Goal: Task Accomplishment & Management: Use online tool/utility

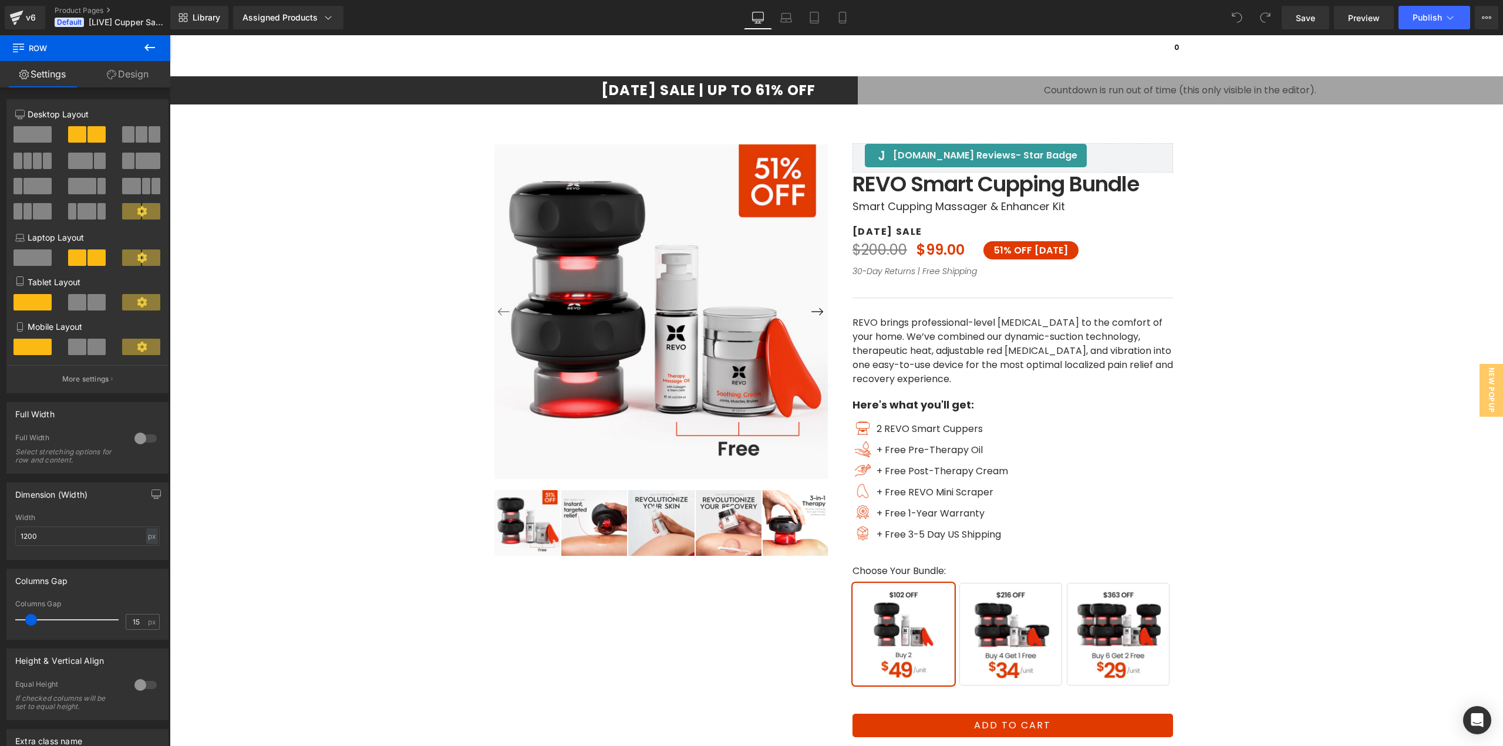
click at [1086, 79] on div "00 Hours 00 Minutes 00 Seconds" at bounding box center [1181, 90] width 646 height 28
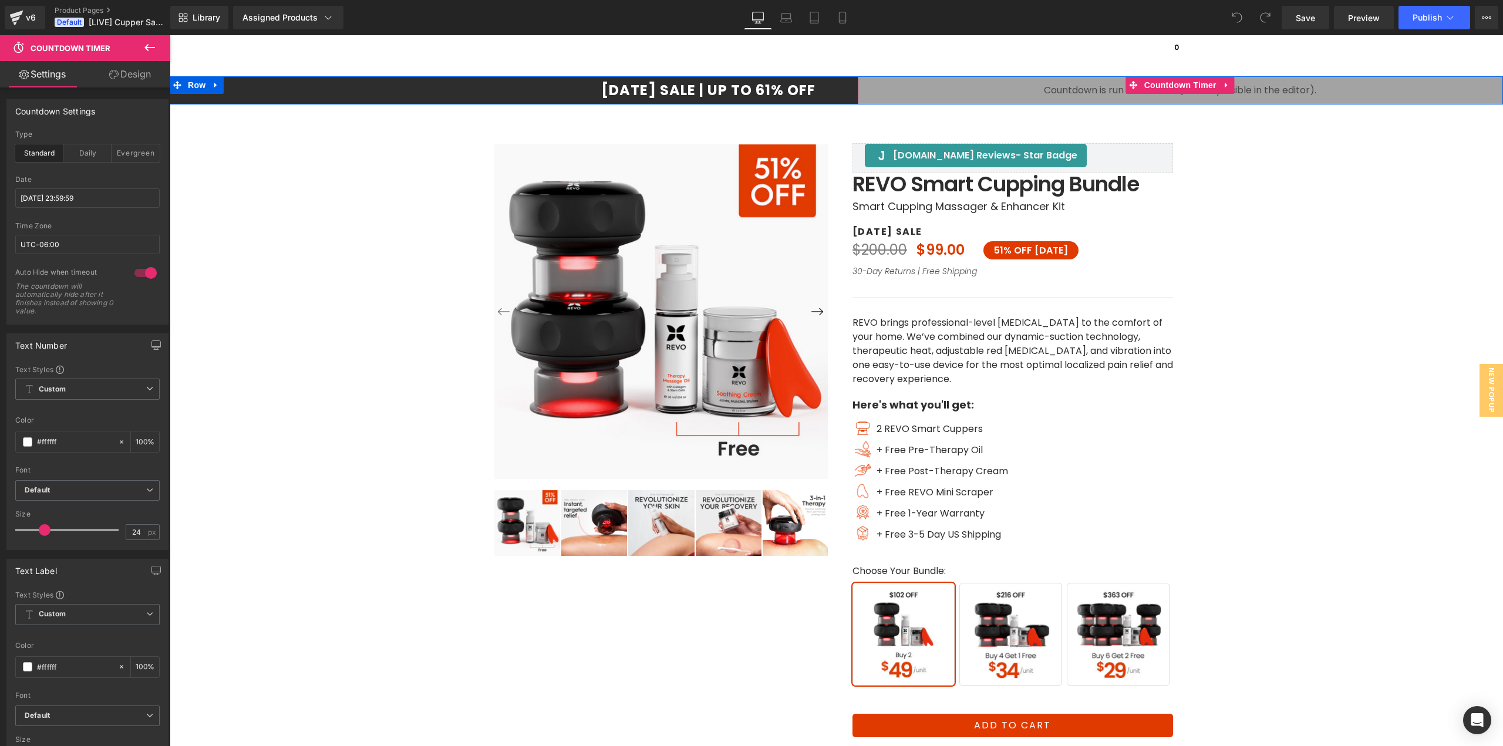
click at [1166, 80] on span "Countdown Timer" at bounding box center [1181, 85] width 78 height 18
click at [75, 201] on input "2025/09/01 23:59:59" at bounding box center [87, 198] width 144 height 19
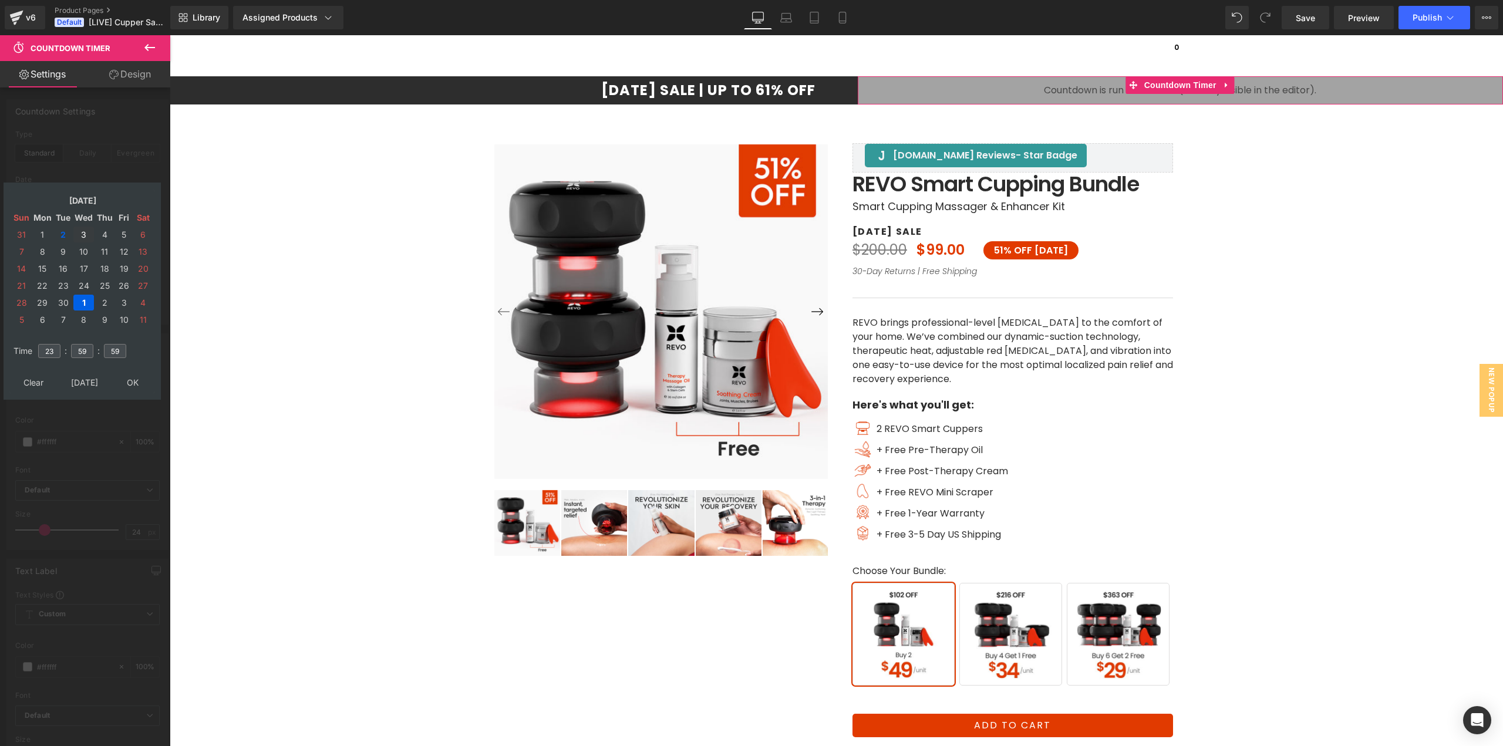
click at [80, 234] on td "3" at bounding box center [83, 235] width 21 height 16
drag, startPoint x: 129, startPoint y: 387, endPoint x: 115, endPoint y: 388, distance: 13.5
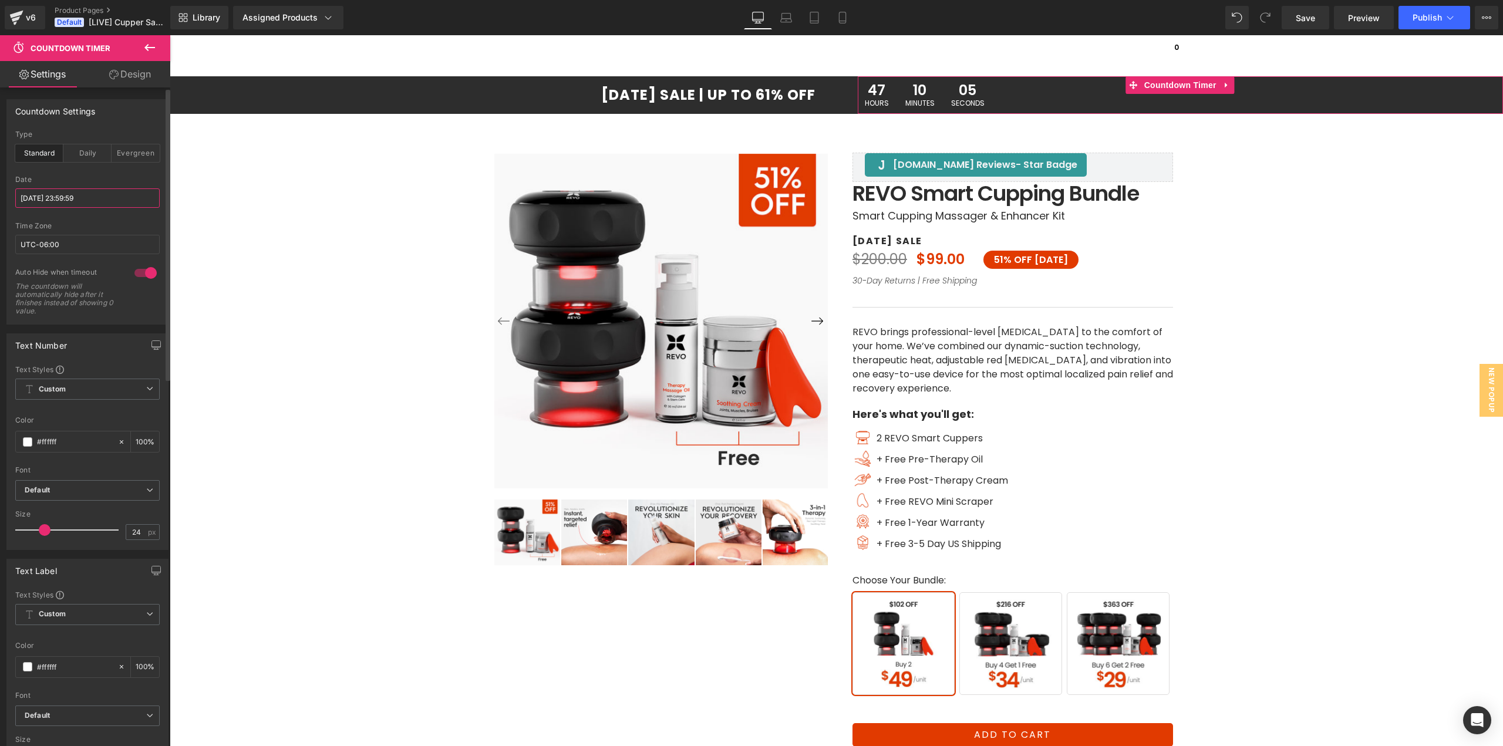
click at [80, 194] on input "2025/09/01 23:59:59" at bounding box center [87, 198] width 144 height 19
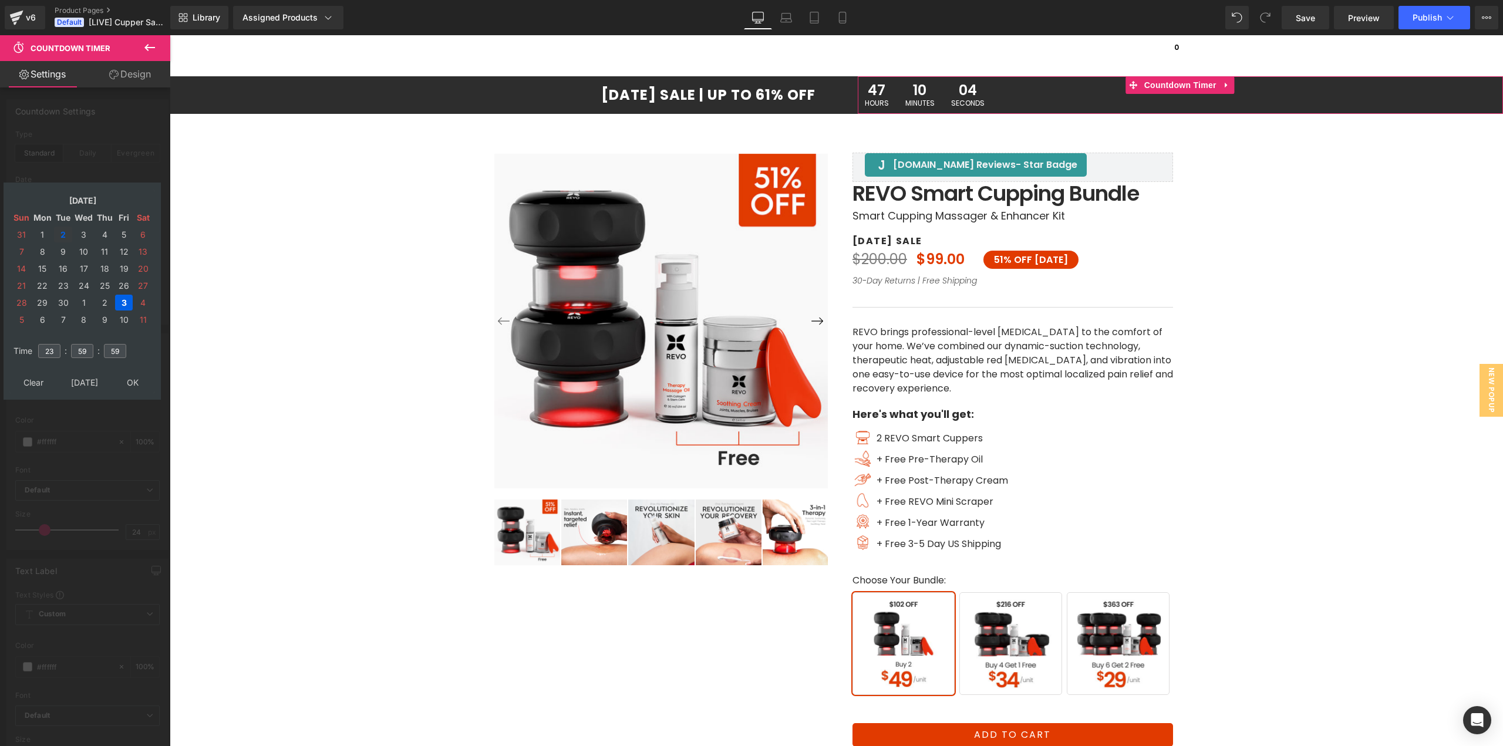
click at [60, 236] on td "2" at bounding box center [63, 235] width 18 height 16
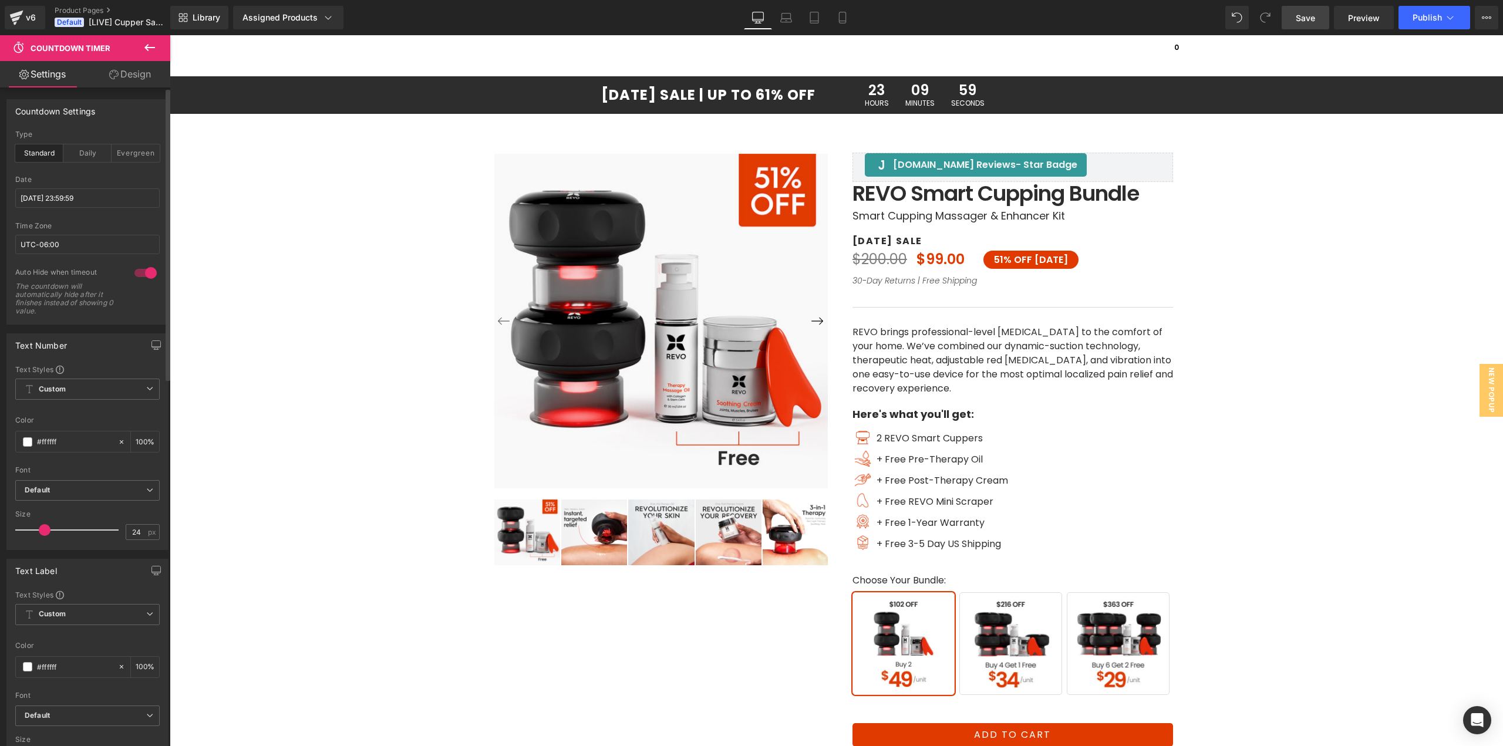
click at [1313, 16] on span "Save" at bounding box center [1305, 18] width 19 height 12
click at [1421, 14] on span "Publish" at bounding box center [1427, 17] width 29 height 9
click at [1421, 16] on span "Publish" at bounding box center [1427, 17] width 29 height 9
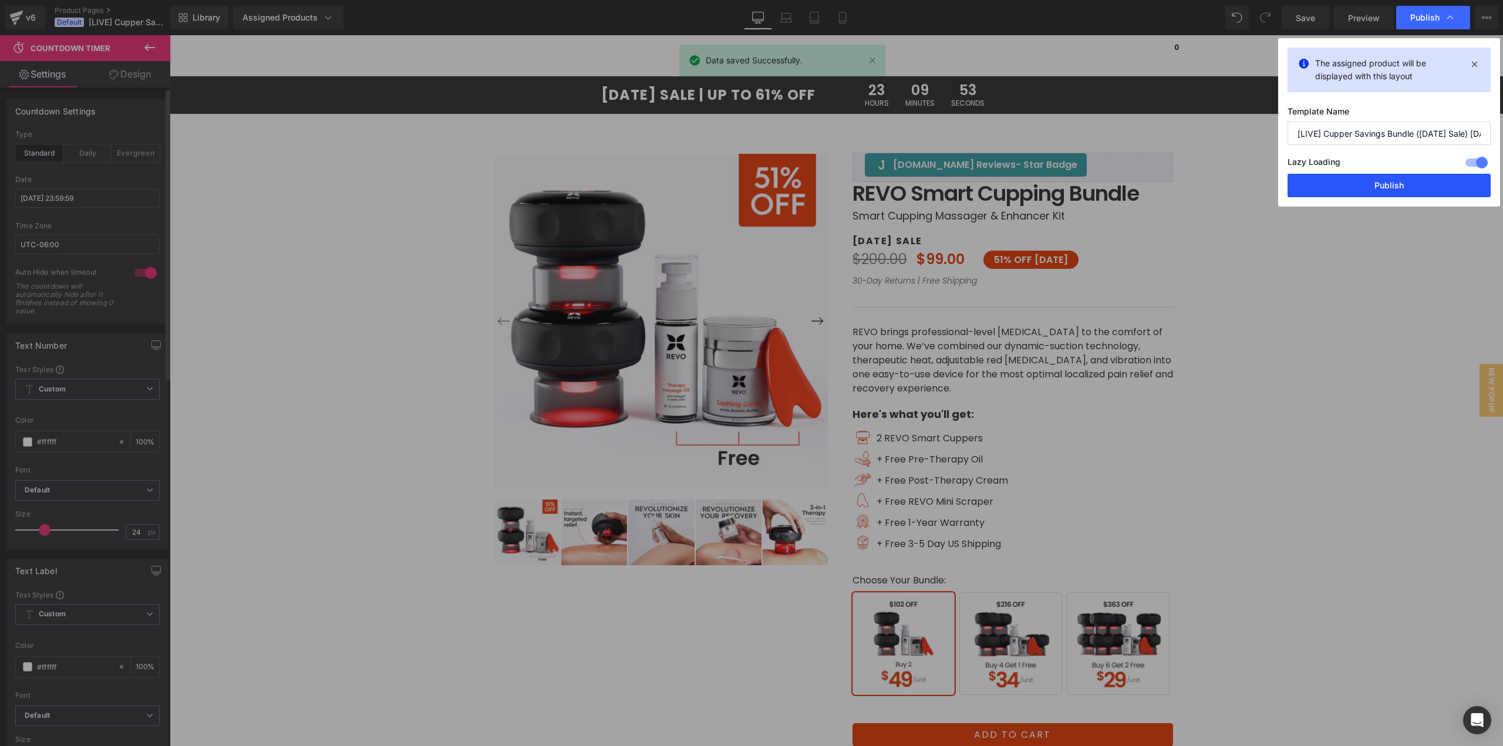
drag, startPoint x: 1348, startPoint y: 185, endPoint x: 1179, endPoint y: 151, distance: 173.1
click at [1348, 185] on button "Publish" at bounding box center [1389, 185] width 203 height 23
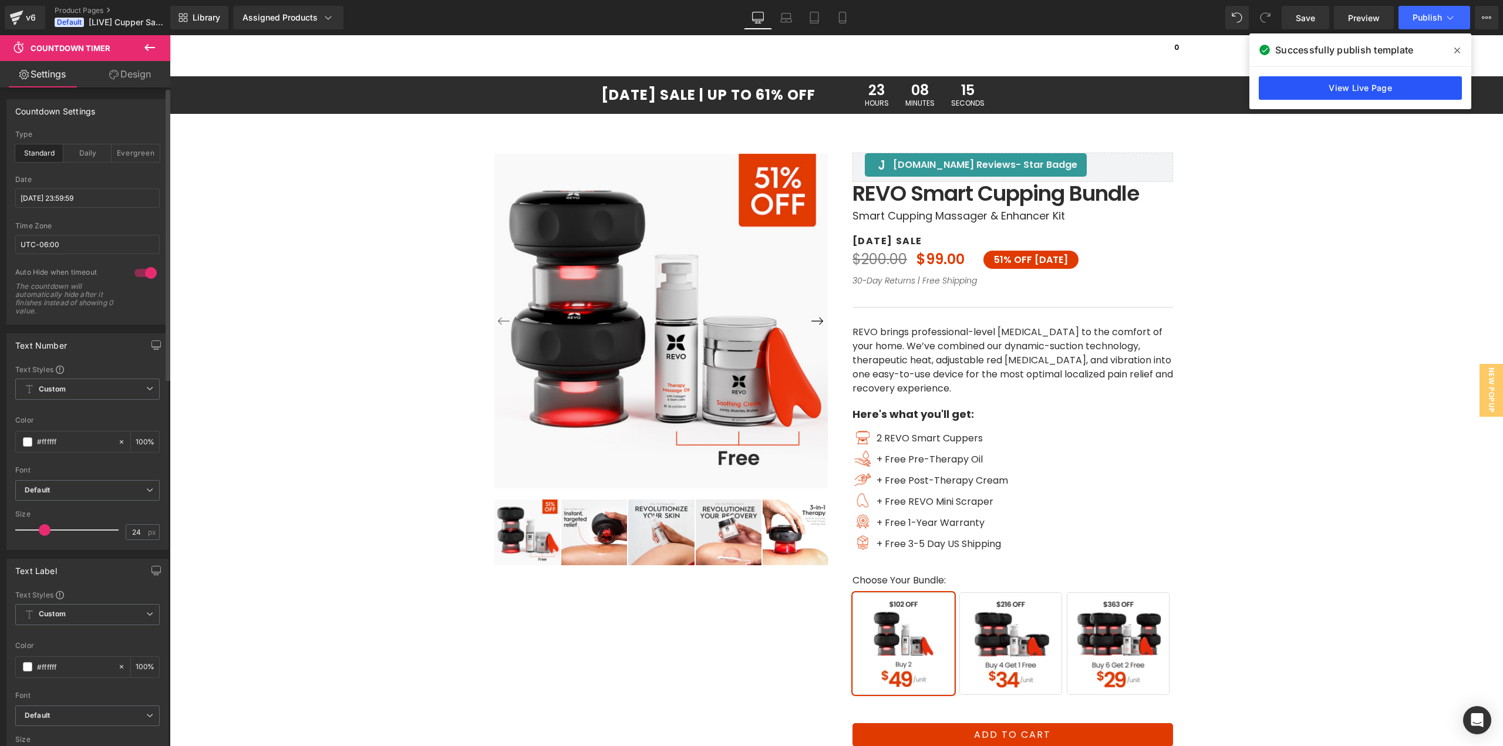
click at [1339, 90] on link "View Live Page" at bounding box center [1360, 87] width 203 height 23
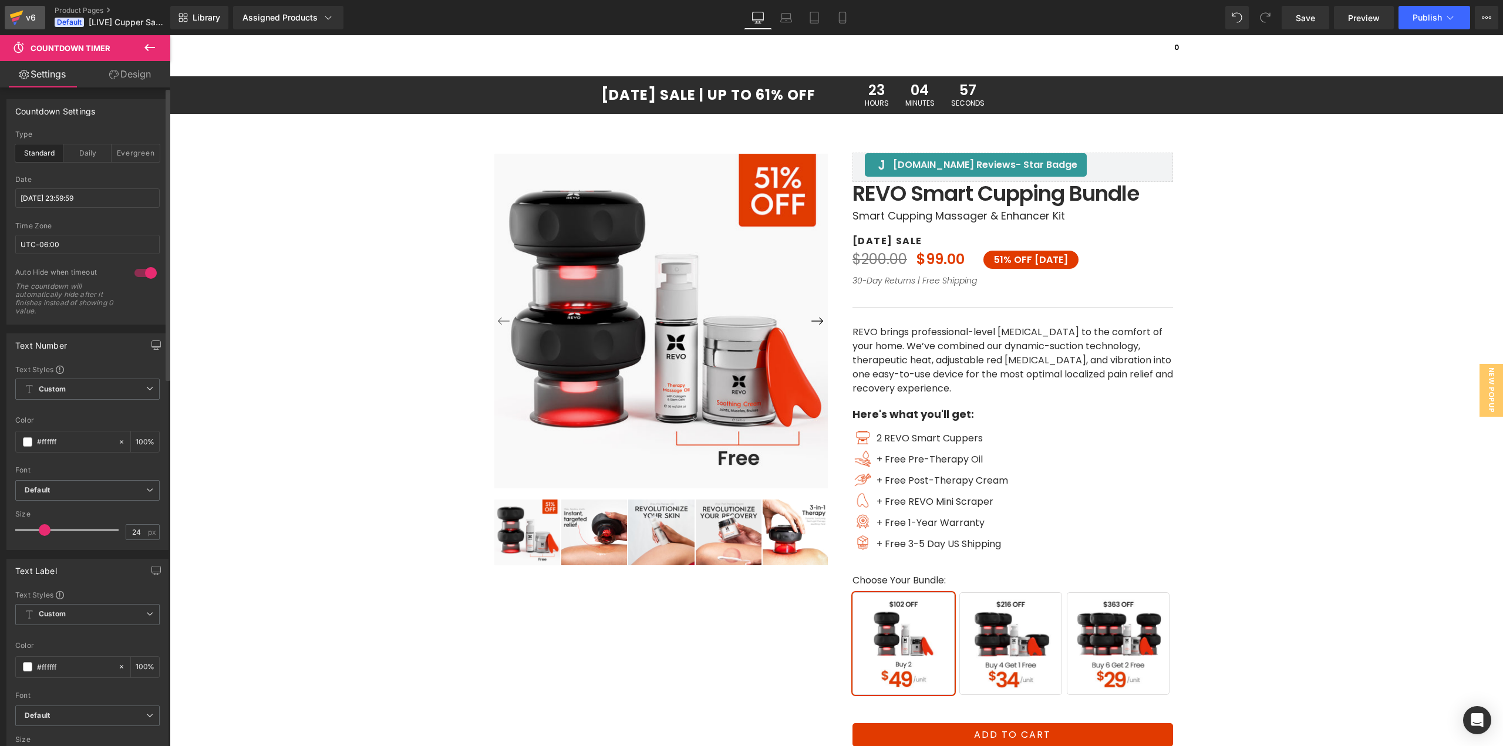
click at [19, 22] on icon at bounding box center [16, 17] width 14 height 29
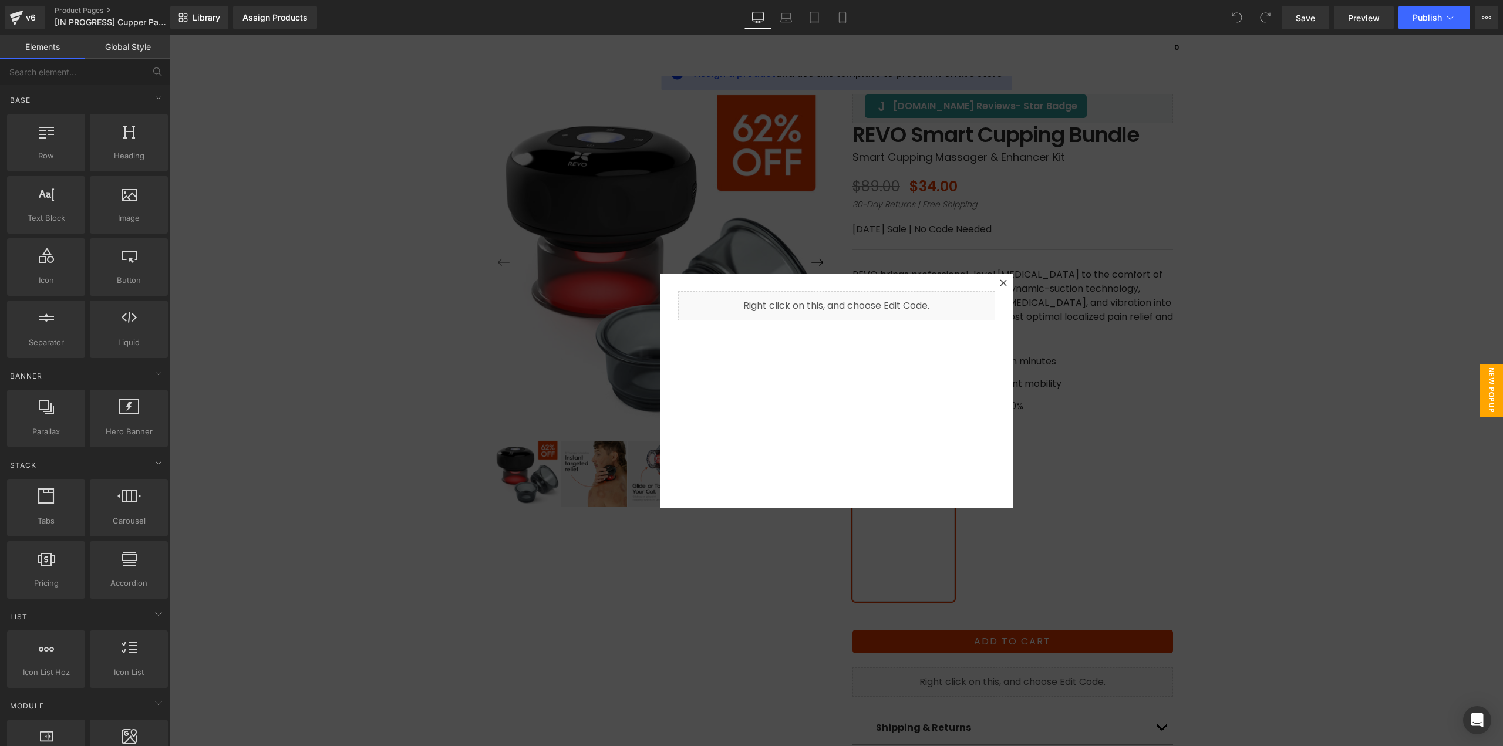
click at [1290, 332] on div at bounding box center [837, 390] width 1334 height 711
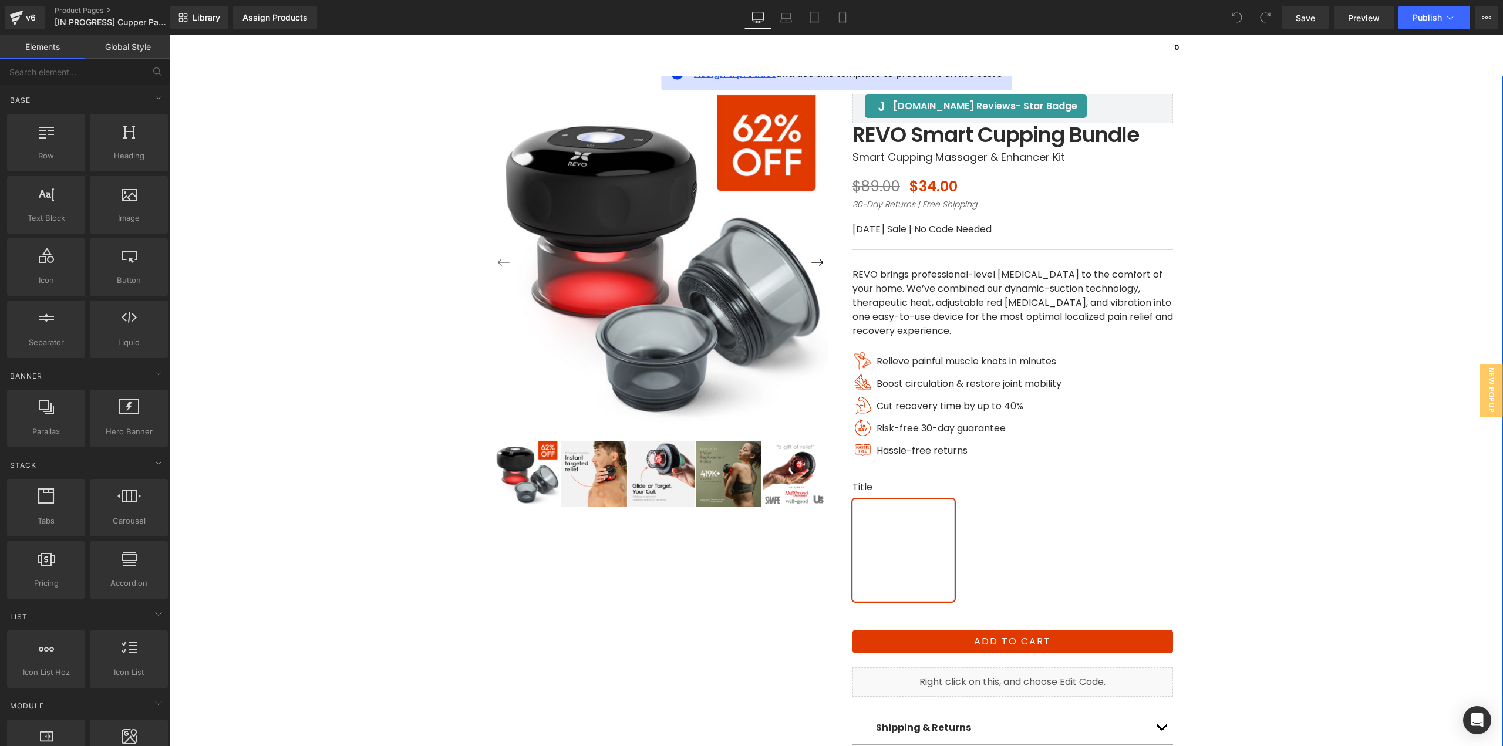
drag, startPoint x: 728, startPoint y: 77, endPoint x: 725, endPoint y: 86, distance: 9.5
click at [728, 77] on span "Assign a product" at bounding box center [735, 74] width 82 height 14
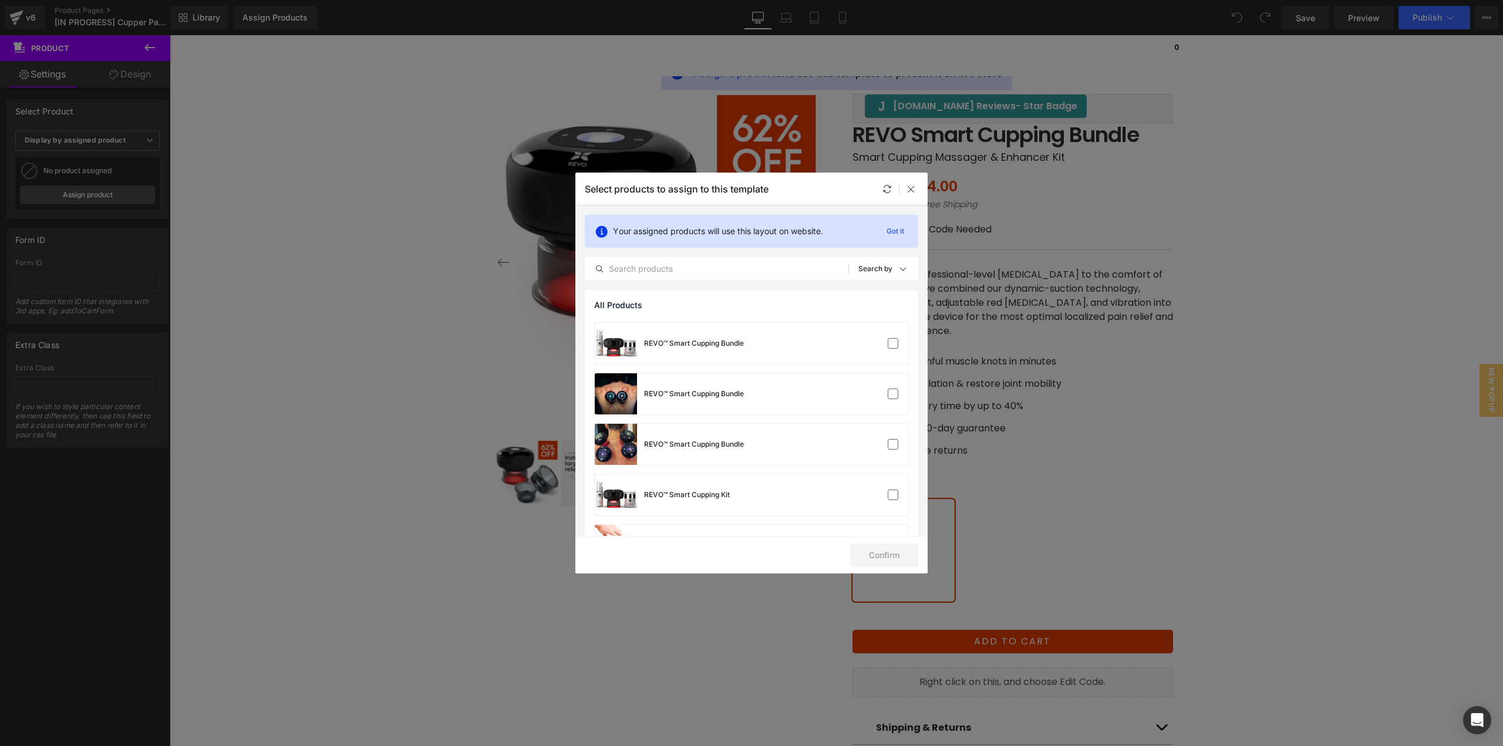
scroll to position [647, 0]
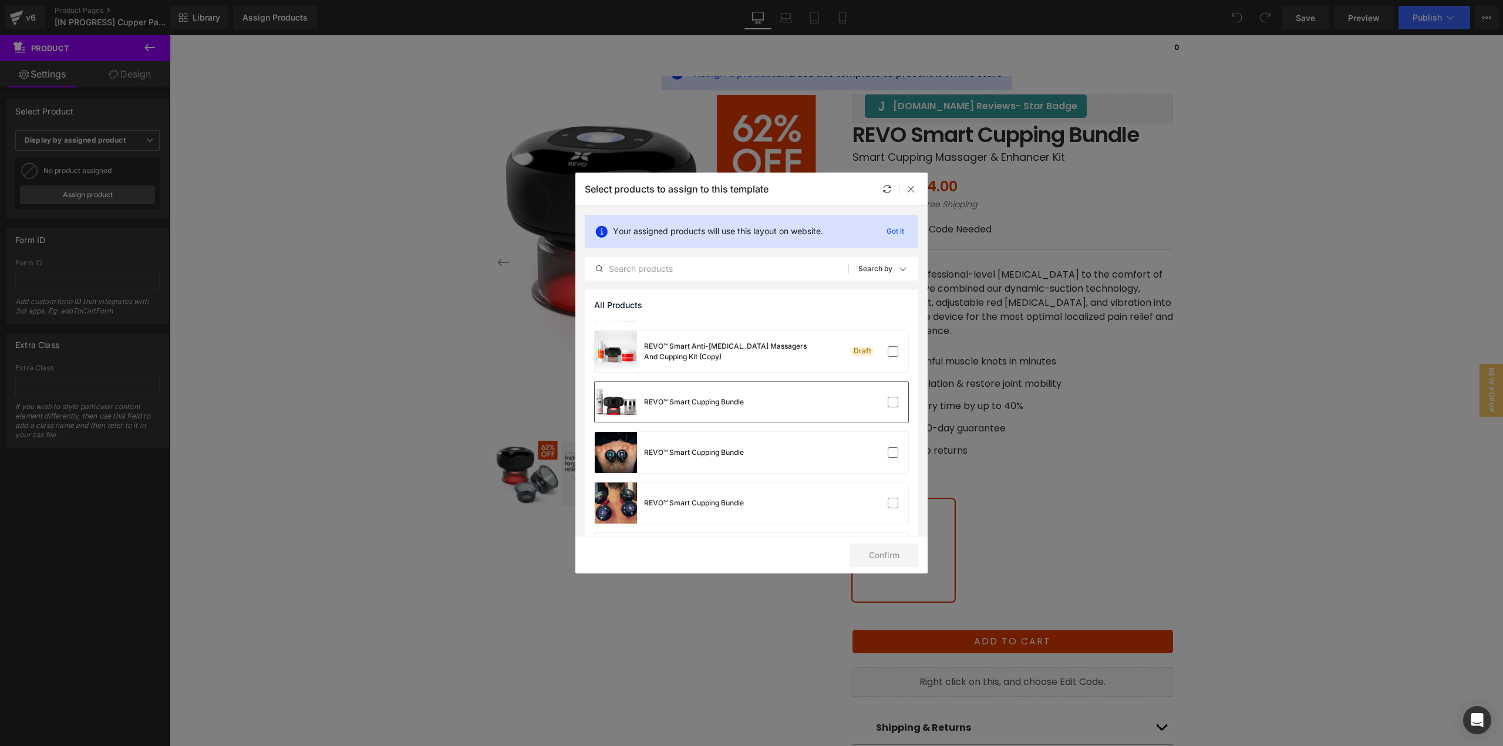
click at [766, 406] on div "REVO™ Smart Cupping Bundle" at bounding box center [752, 402] width 314 height 41
click at [865, 558] on button "Confirm" at bounding box center [884, 555] width 68 height 23
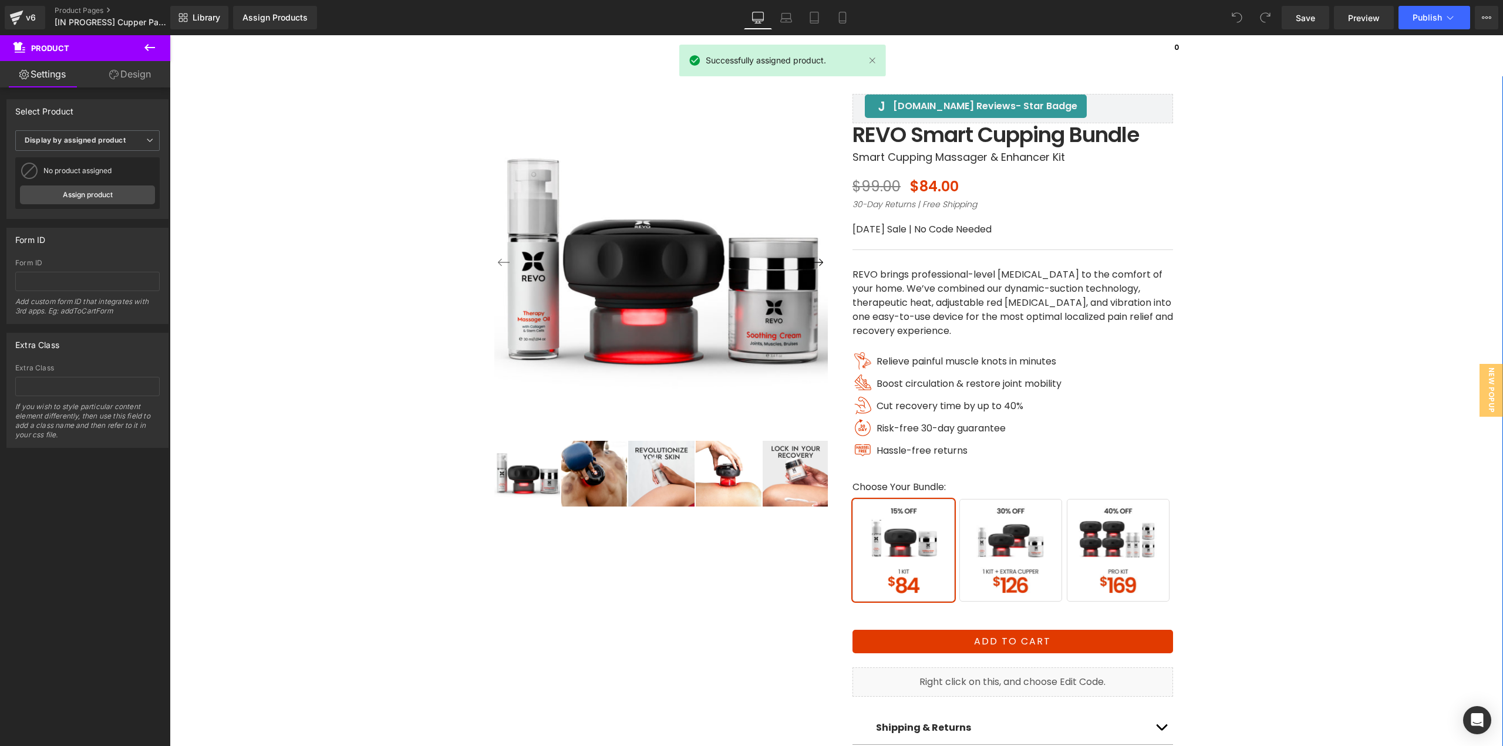
click at [1275, 430] on div "‹ ›" at bounding box center [837, 420] width 1322 height 772
